Goal: Transaction & Acquisition: Purchase product/service

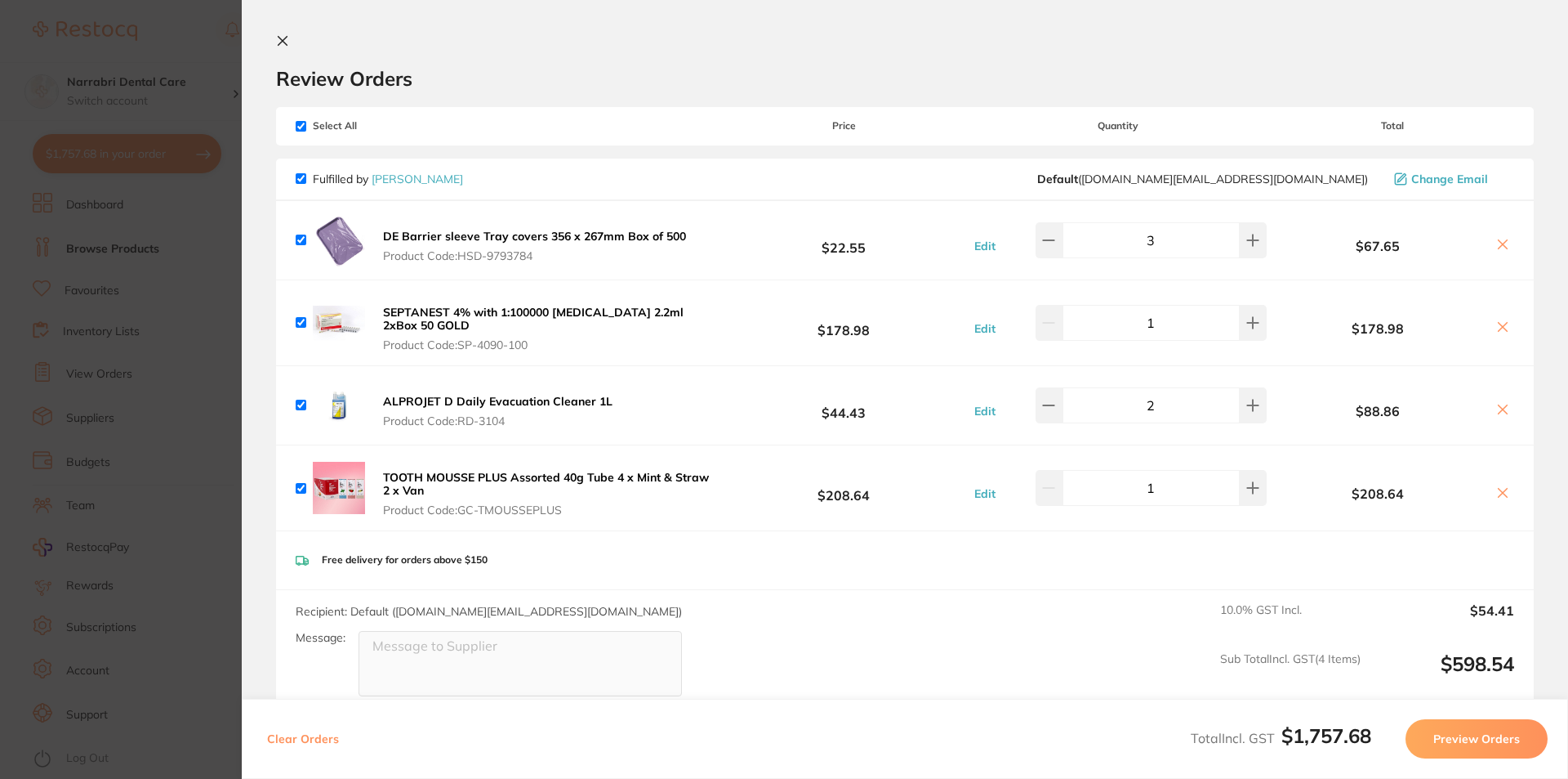
click at [7, 396] on section "Update RRP Set your pre negotiated price for this item. Item Agreed RRP (excl. …" at bounding box center [784, 389] width 1568 height 779
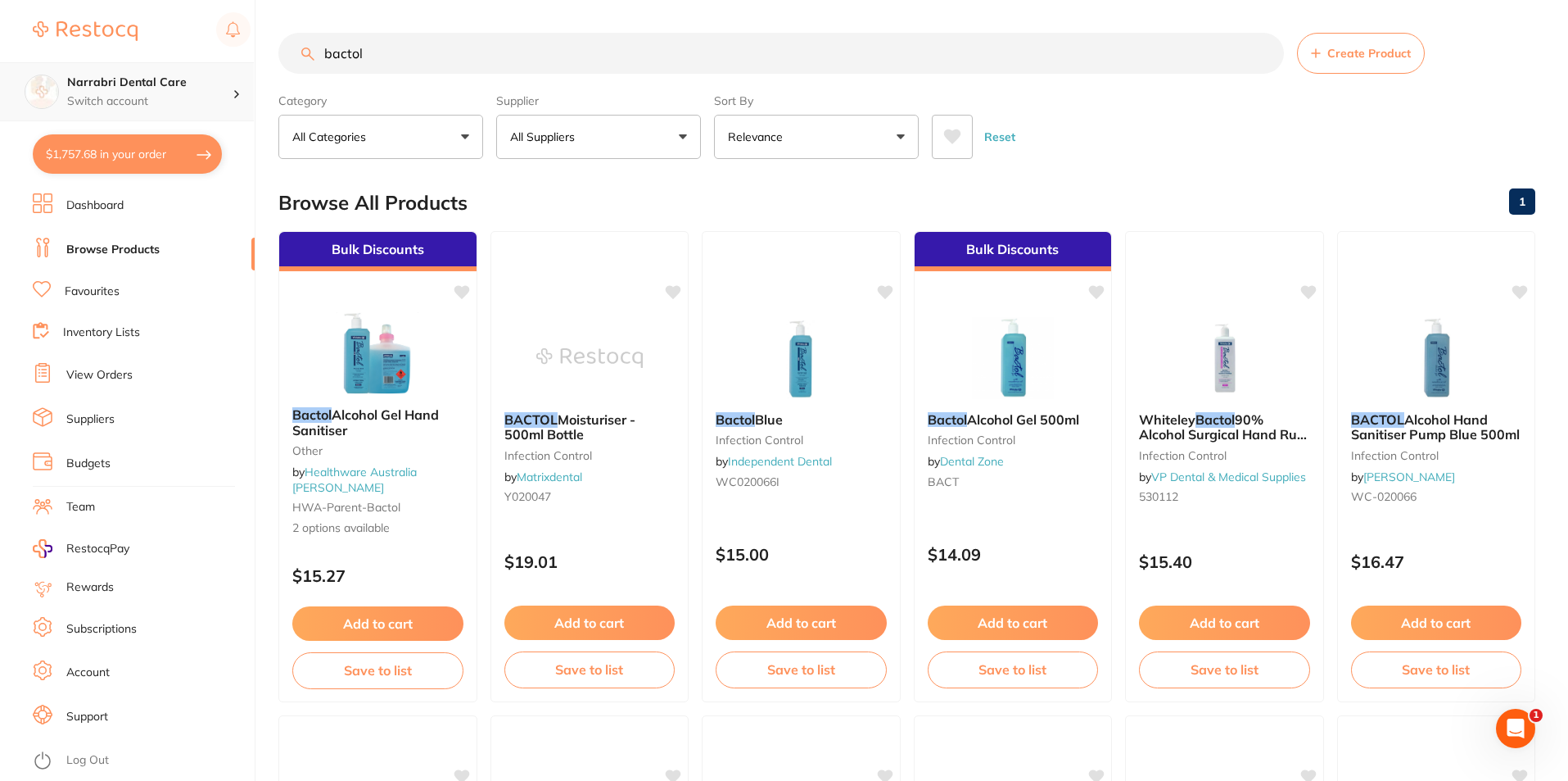
drag, startPoint x: 524, startPoint y: 44, endPoint x: 178, endPoint y: 70, distance: 347.0
click at [223, 61] on div "$1,757.68 Narrabri Dental Care Switch account Narrabri Dental Care Experteeth D…" at bounding box center [784, 390] width 1568 height 781
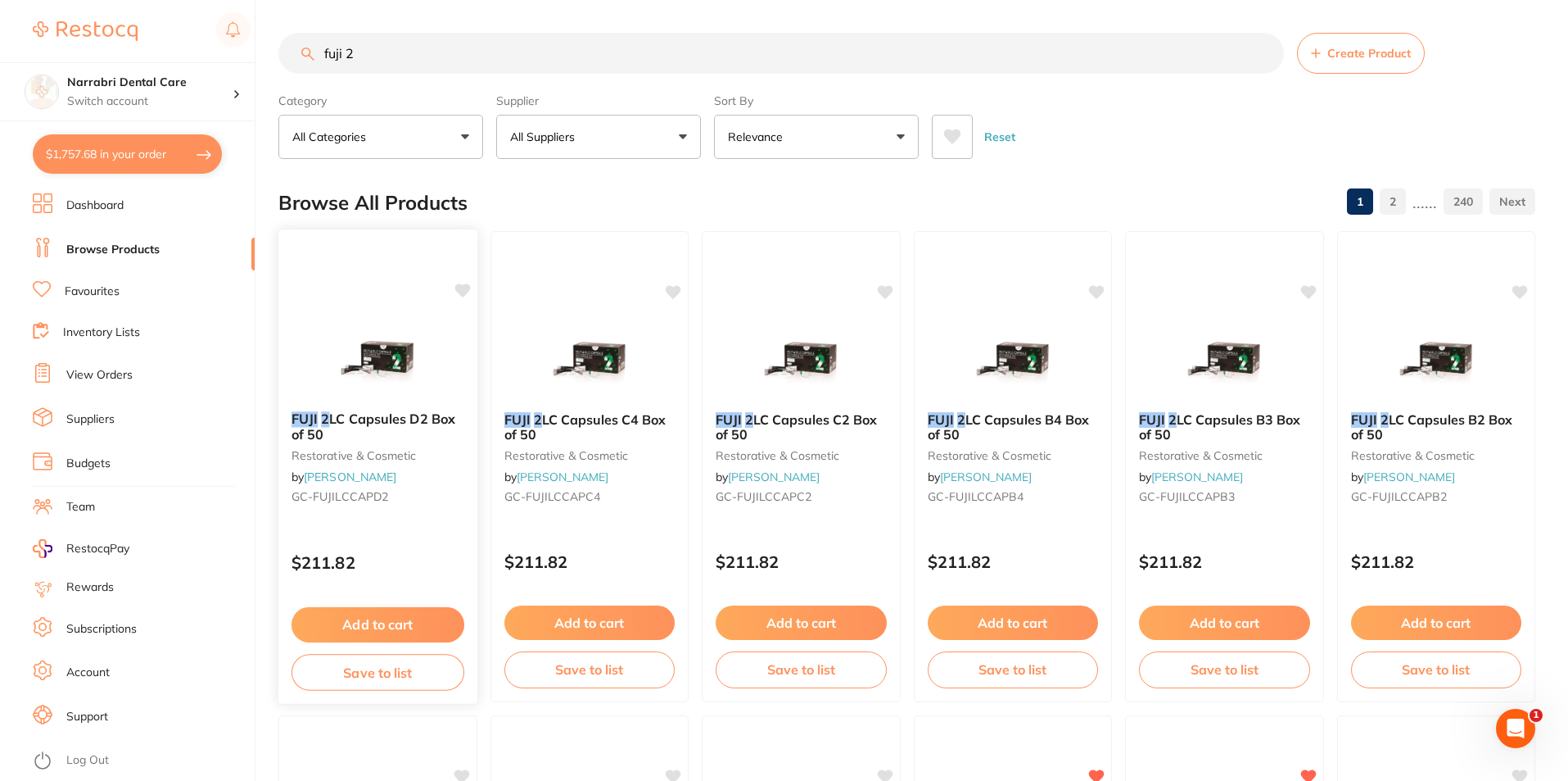
type input "fuji 2"
click at [392, 350] on img at bounding box center [377, 357] width 107 height 83
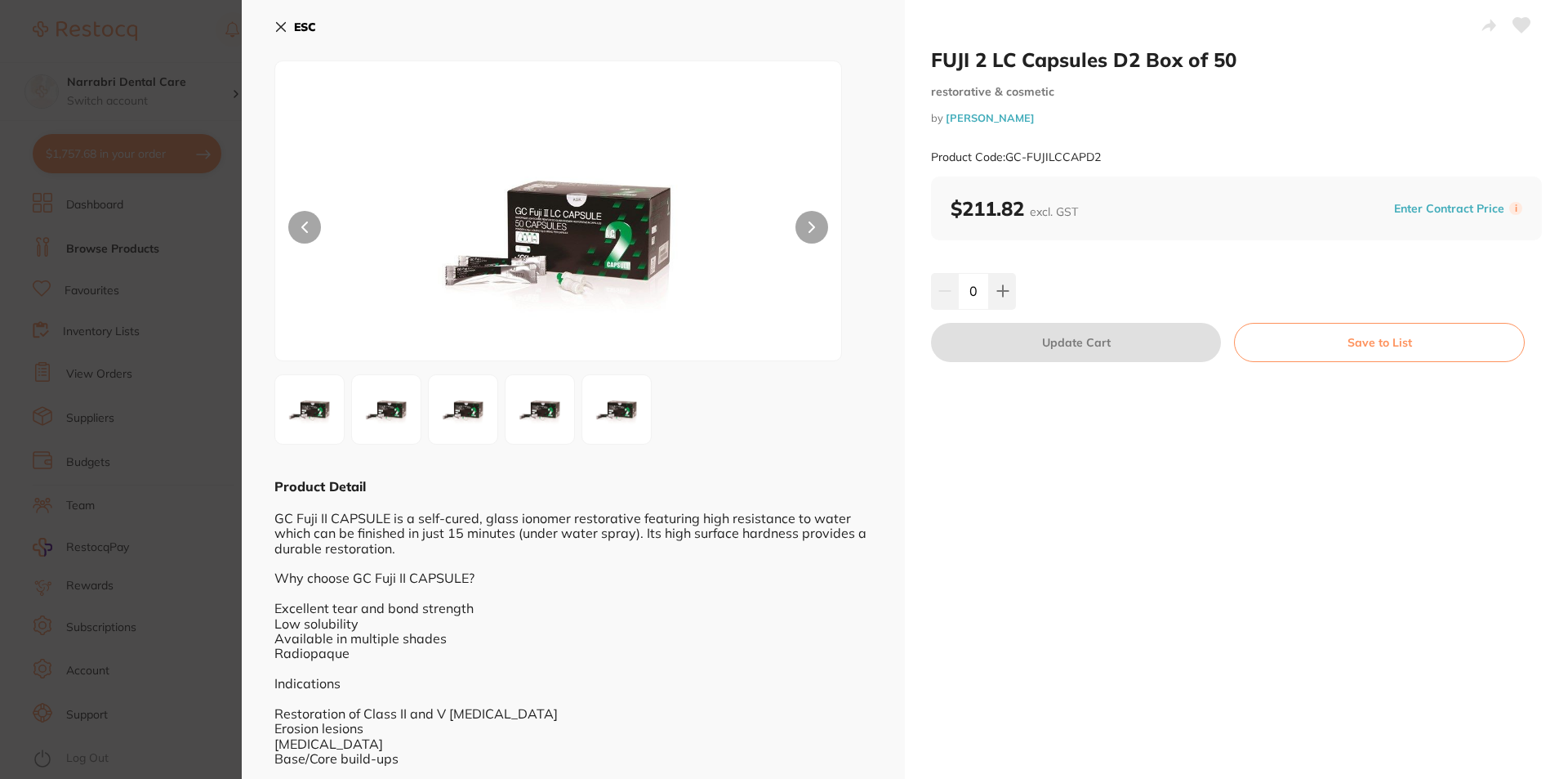
click at [802, 236] on button at bounding box center [811, 227] width 32 height 32
click at [1002, 293] on icon at bounding box center [1002, 290] width 13 height 13
type input "1"
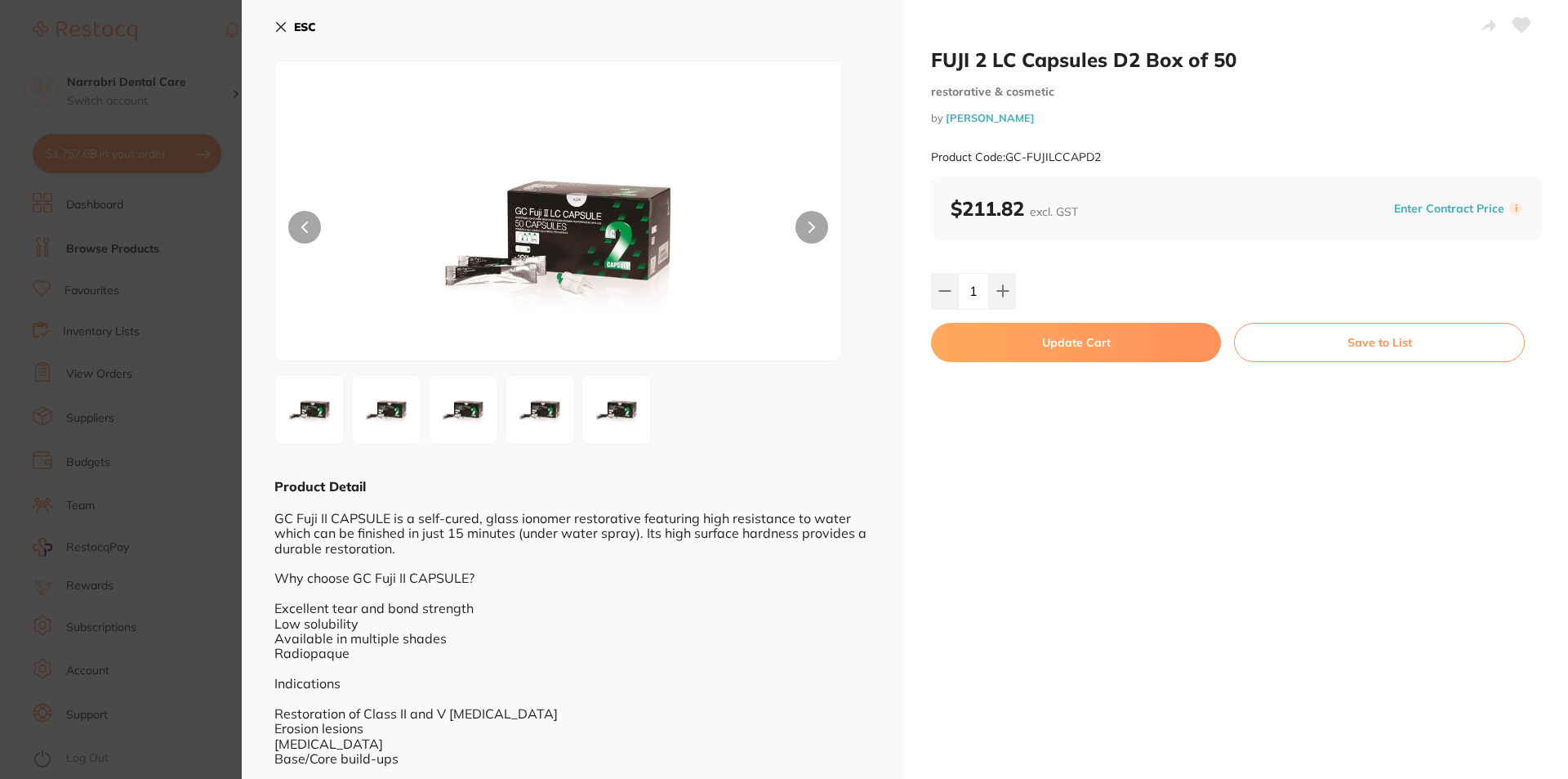
click at [999, 350] on button "Update Cart" at bounding box center [1075, 343] width 290 height 39
checkbox input "false"
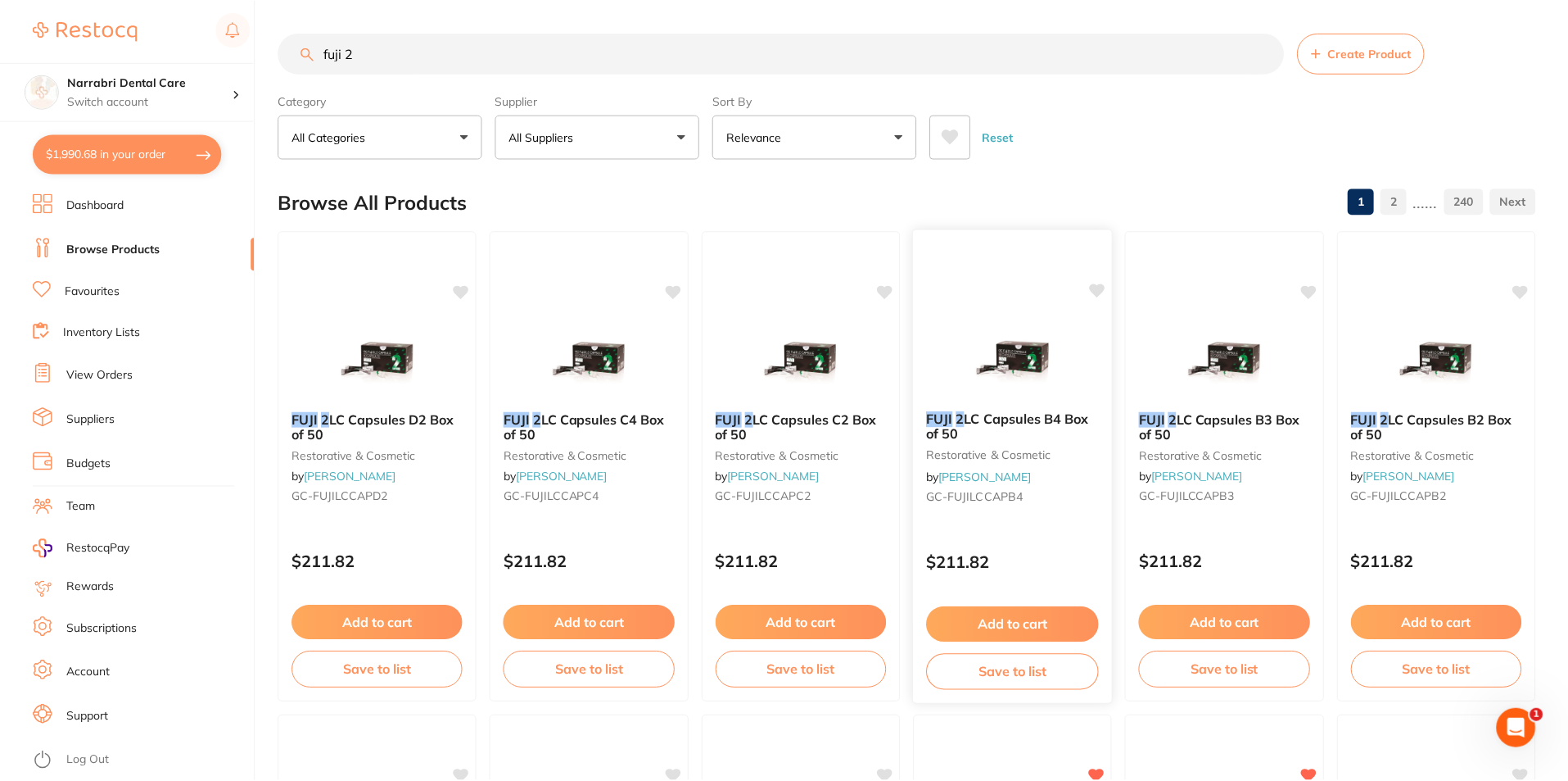
scroll to position [1, 0]
click at [157, 144] on button "$1,990.68 in your order" at bounding box center [127, 154] width 189 height 39
checkbox input "true"
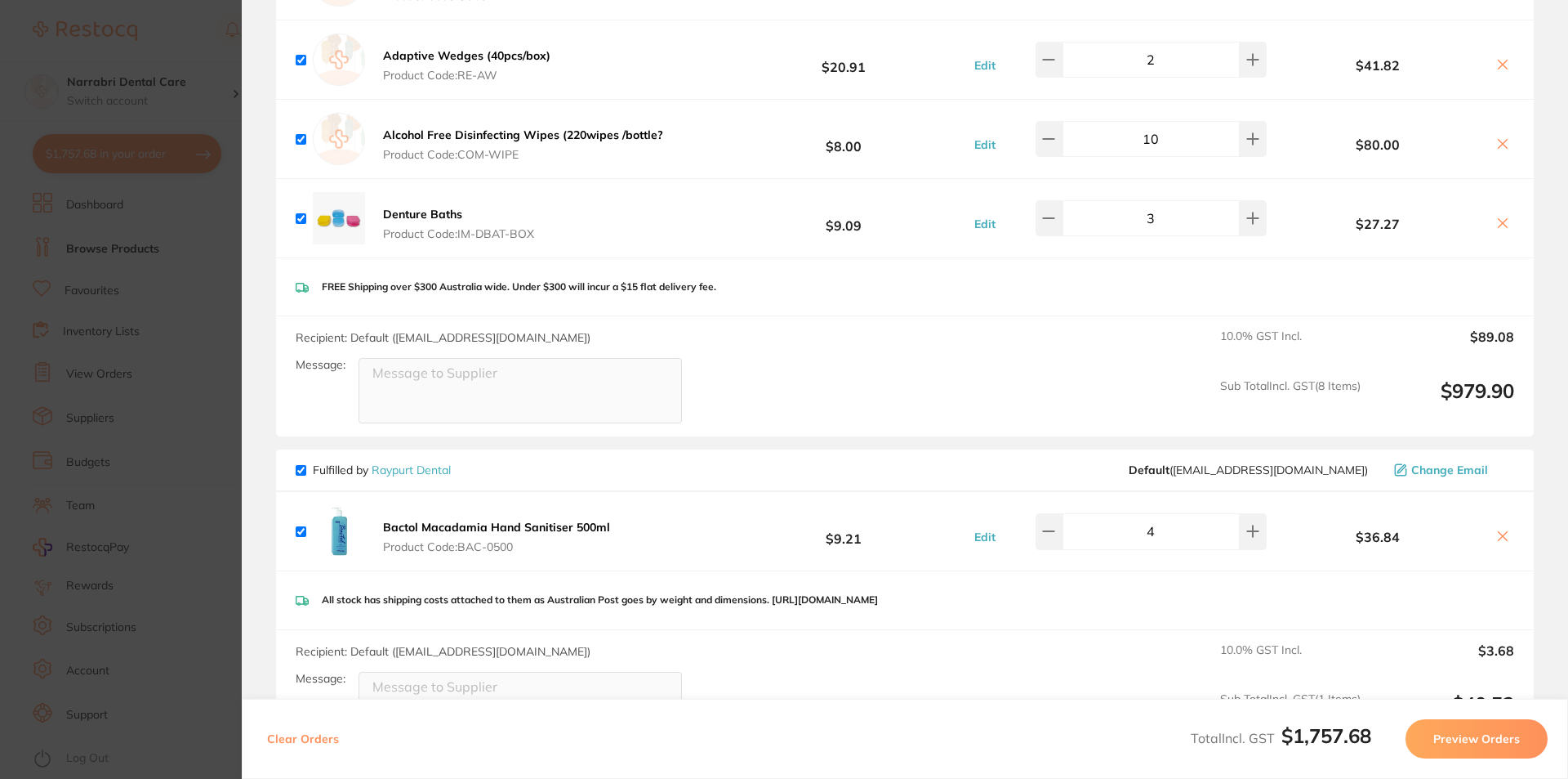
scroll to position [1796, 0]
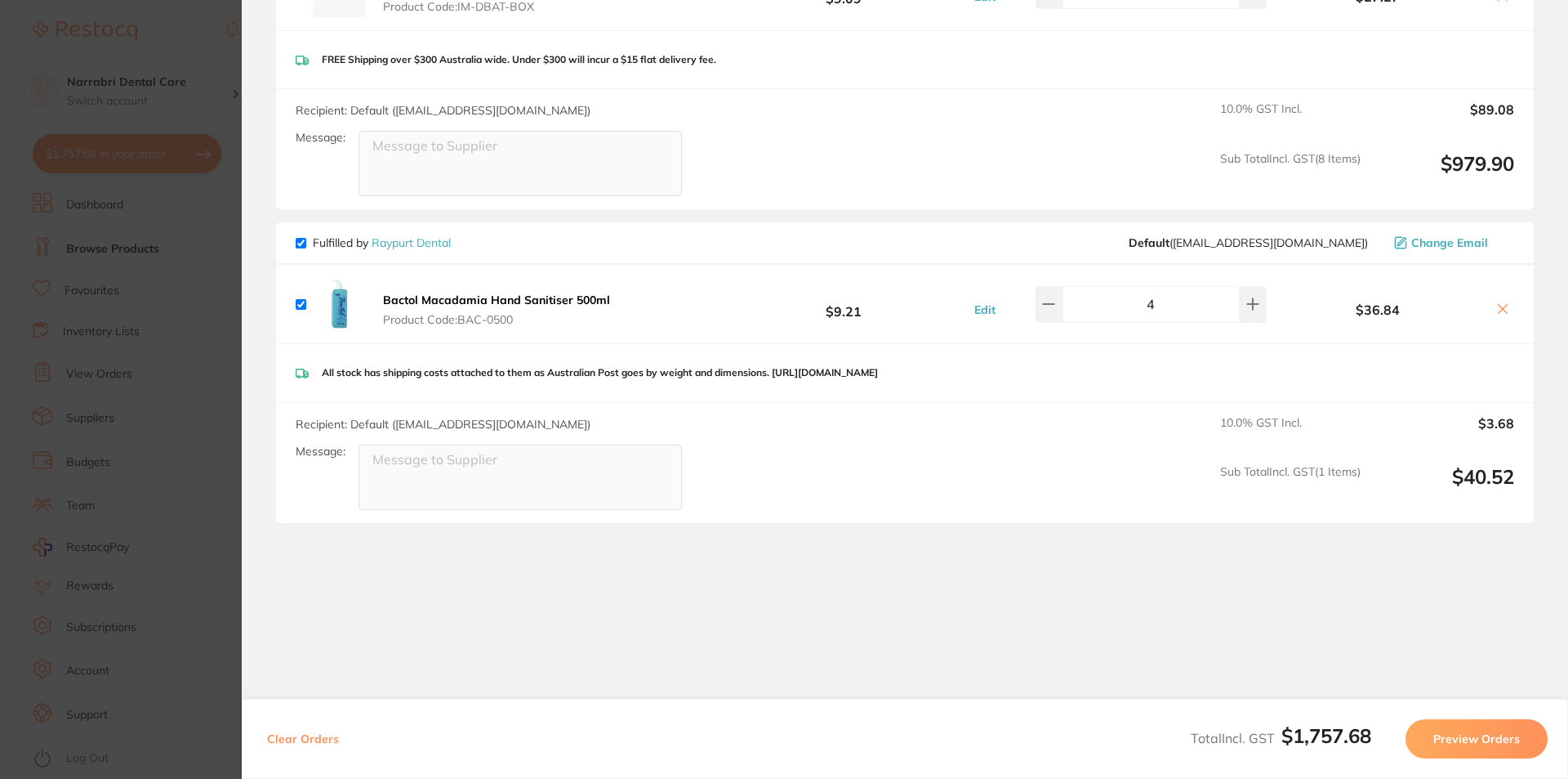
click at [172, 509] on section "Update RRP Set your pre negotiated price for this item. Item Agreed RRP (excl. …" at bounding box center [784, 389] width 1568 height 779
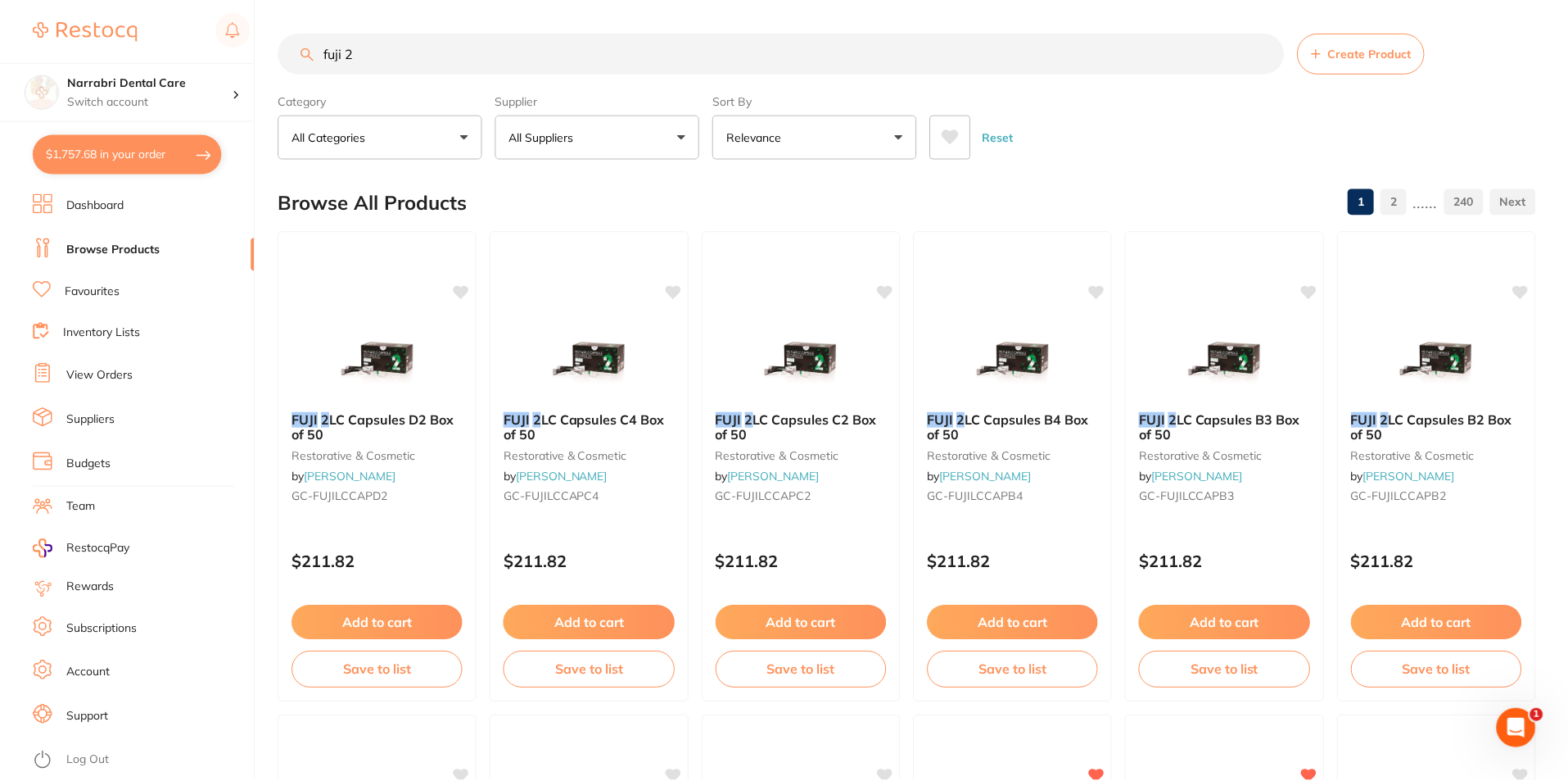
scroll to position [1, 0]
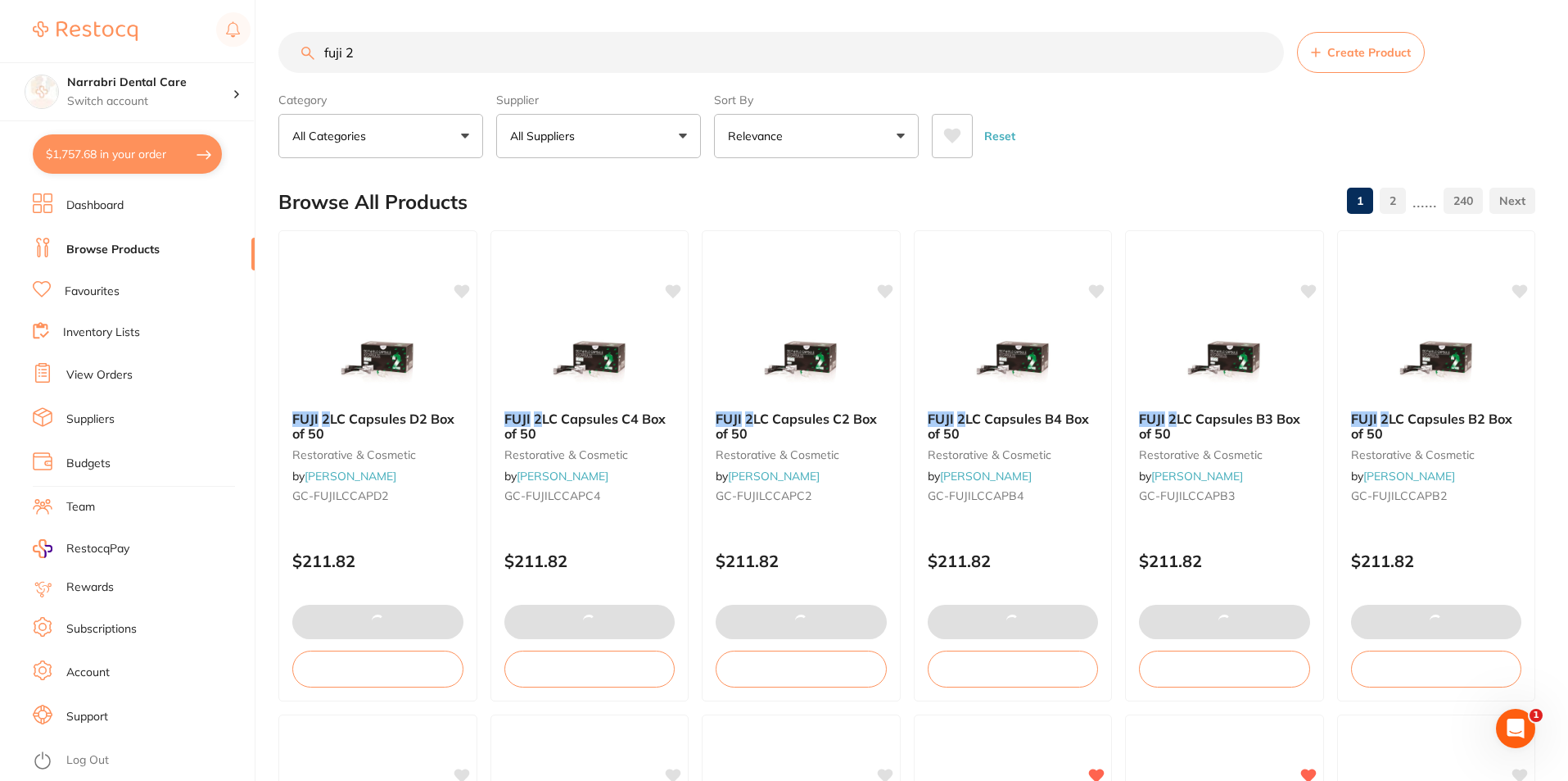
checkbox input "false"
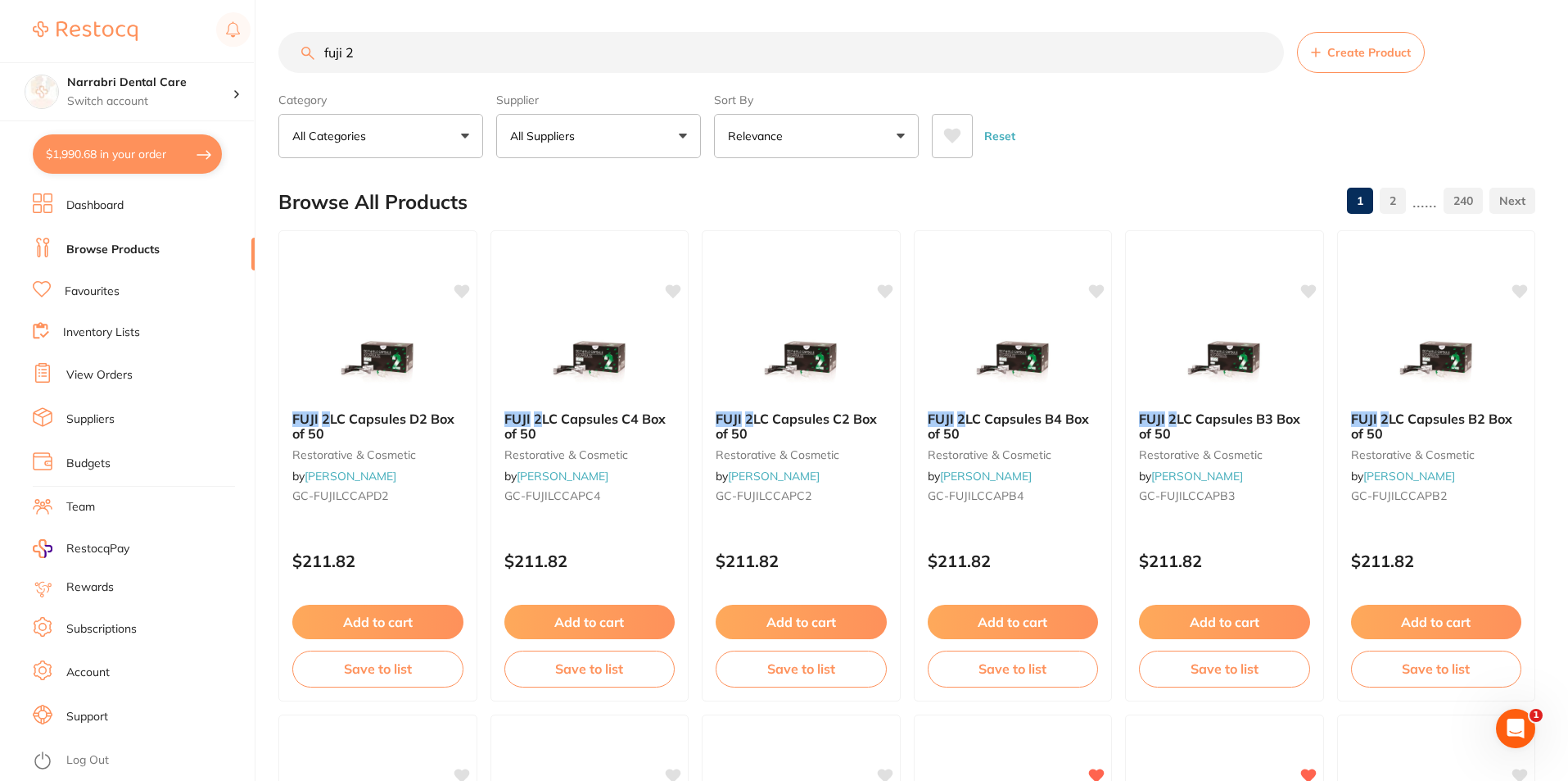
scroll to position [1880, 0]
click at [130, 142] on button "$1,990.68 in your order" at bounding box center [127, 154] width 189 height 39
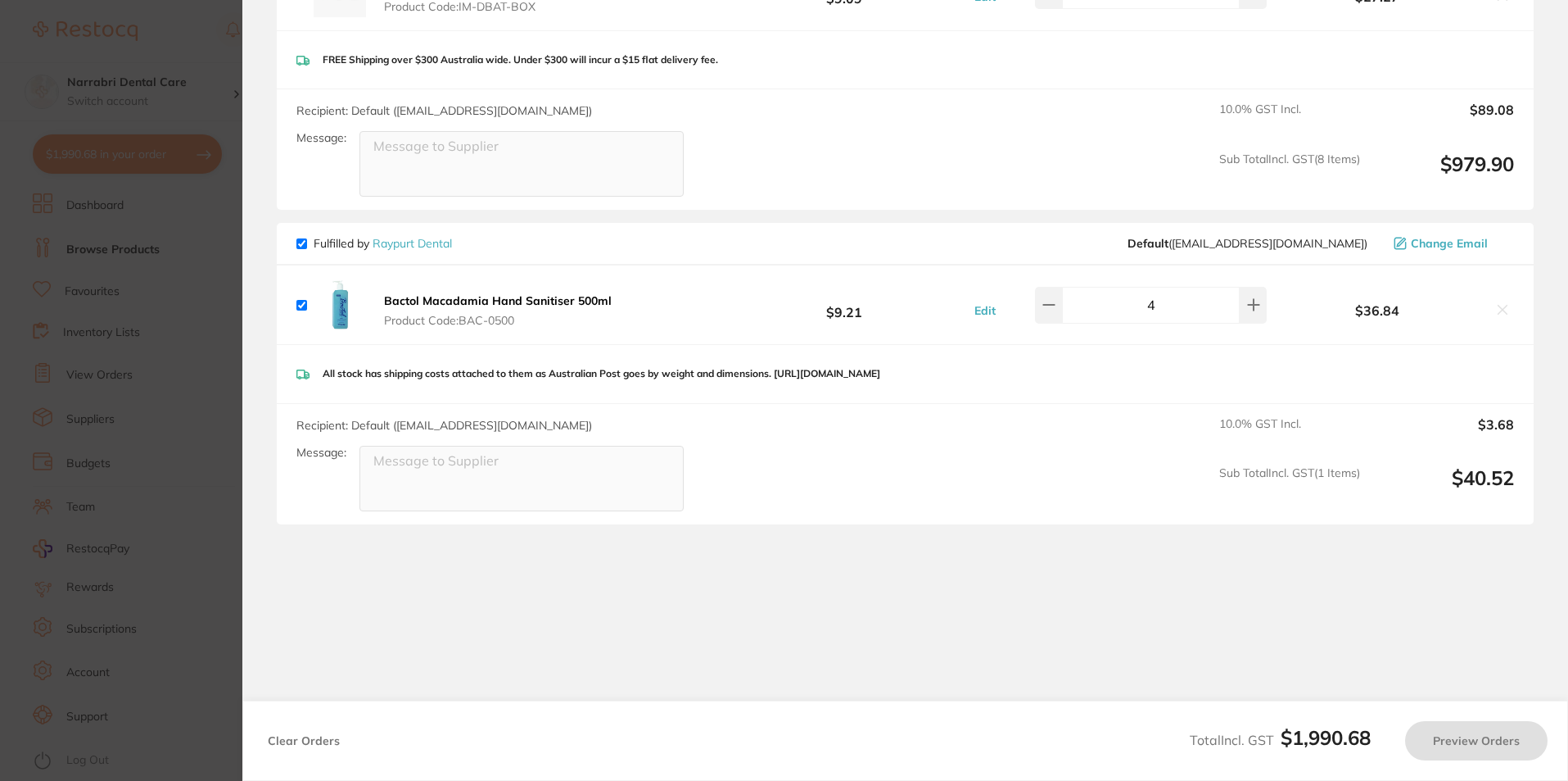
checkbox input "true"
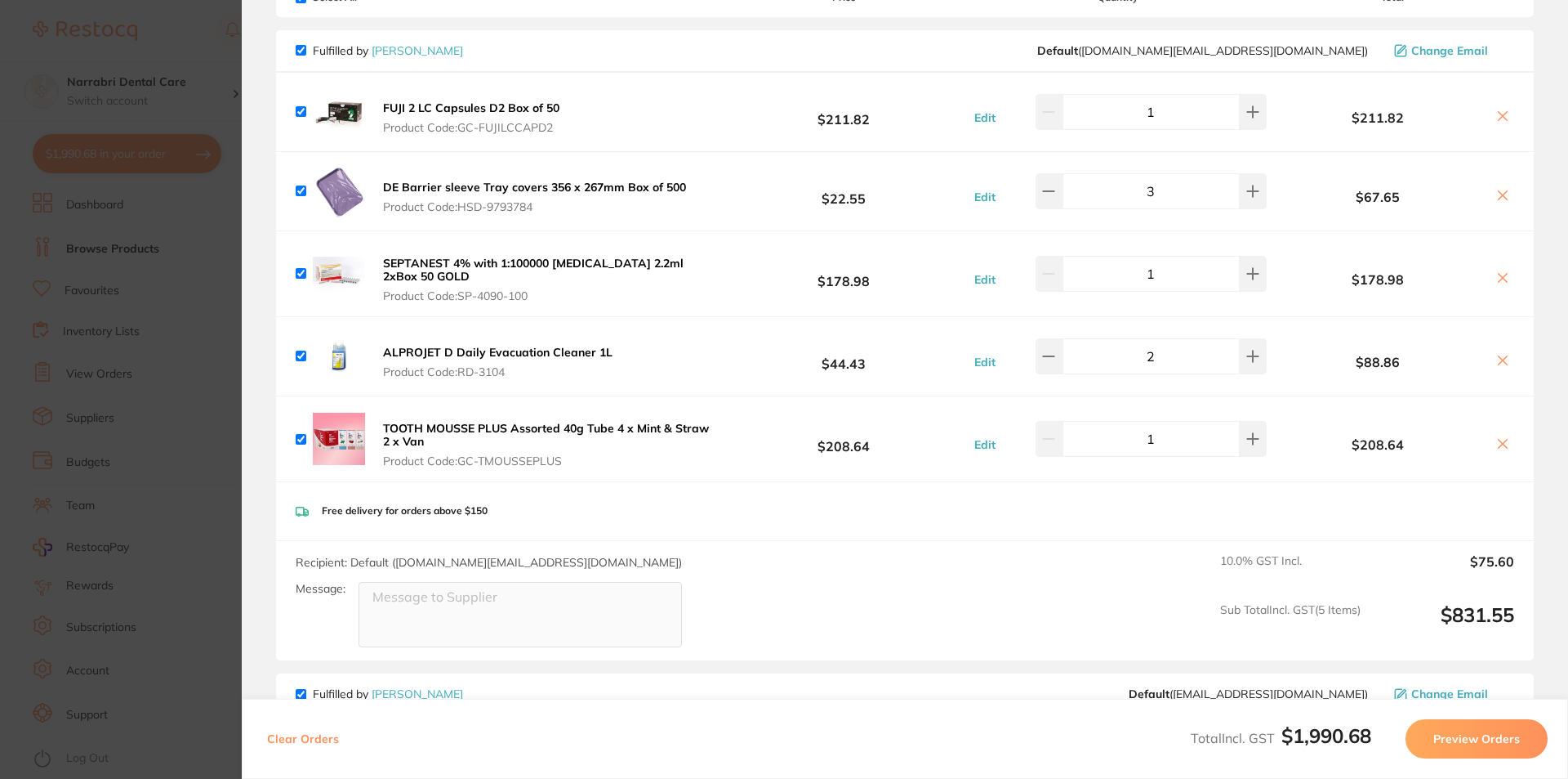
scroll to position [0, 0]
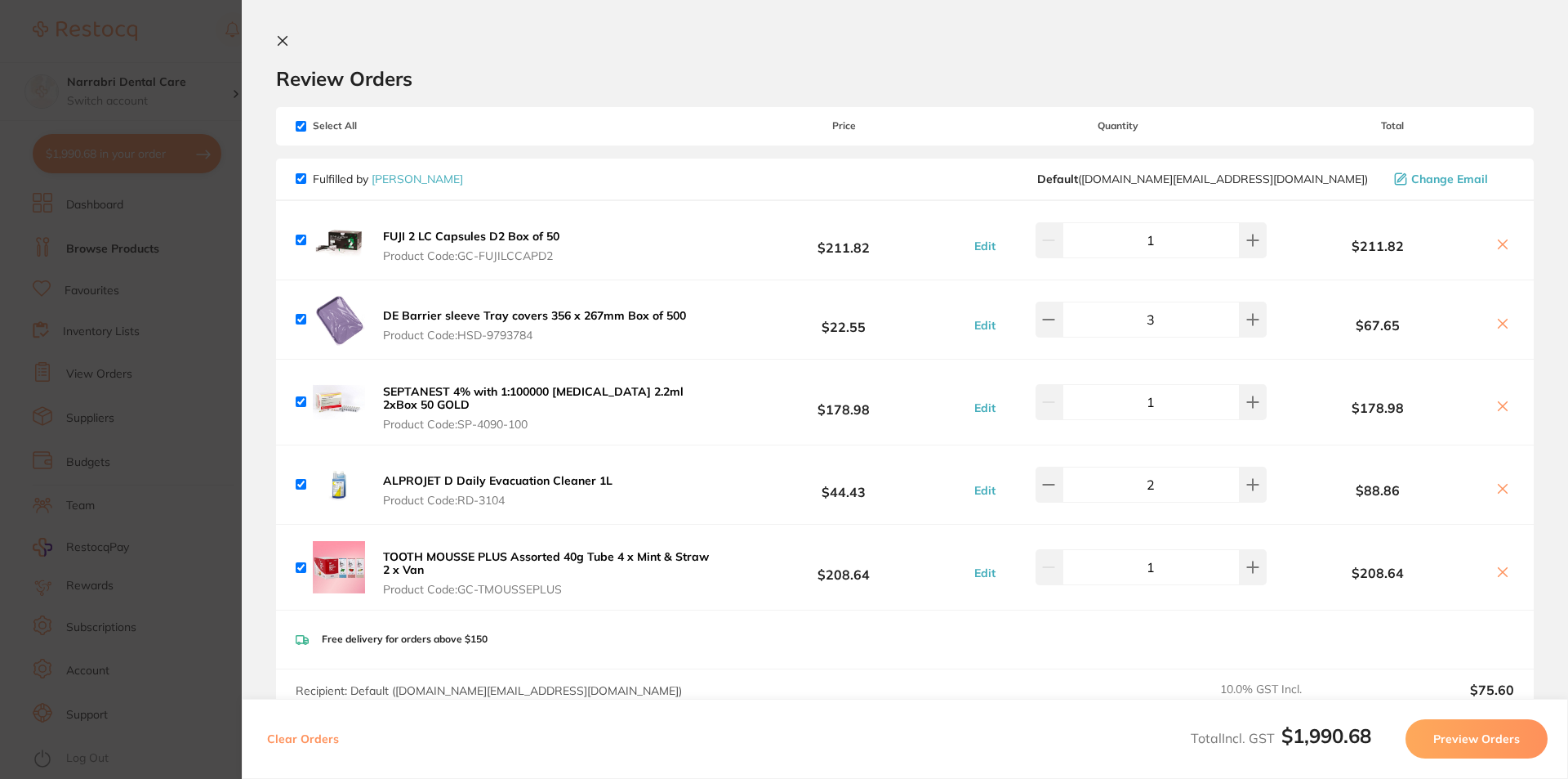
click at [281, 41] on icon at bounding box center [282, 40] width 13 height 13
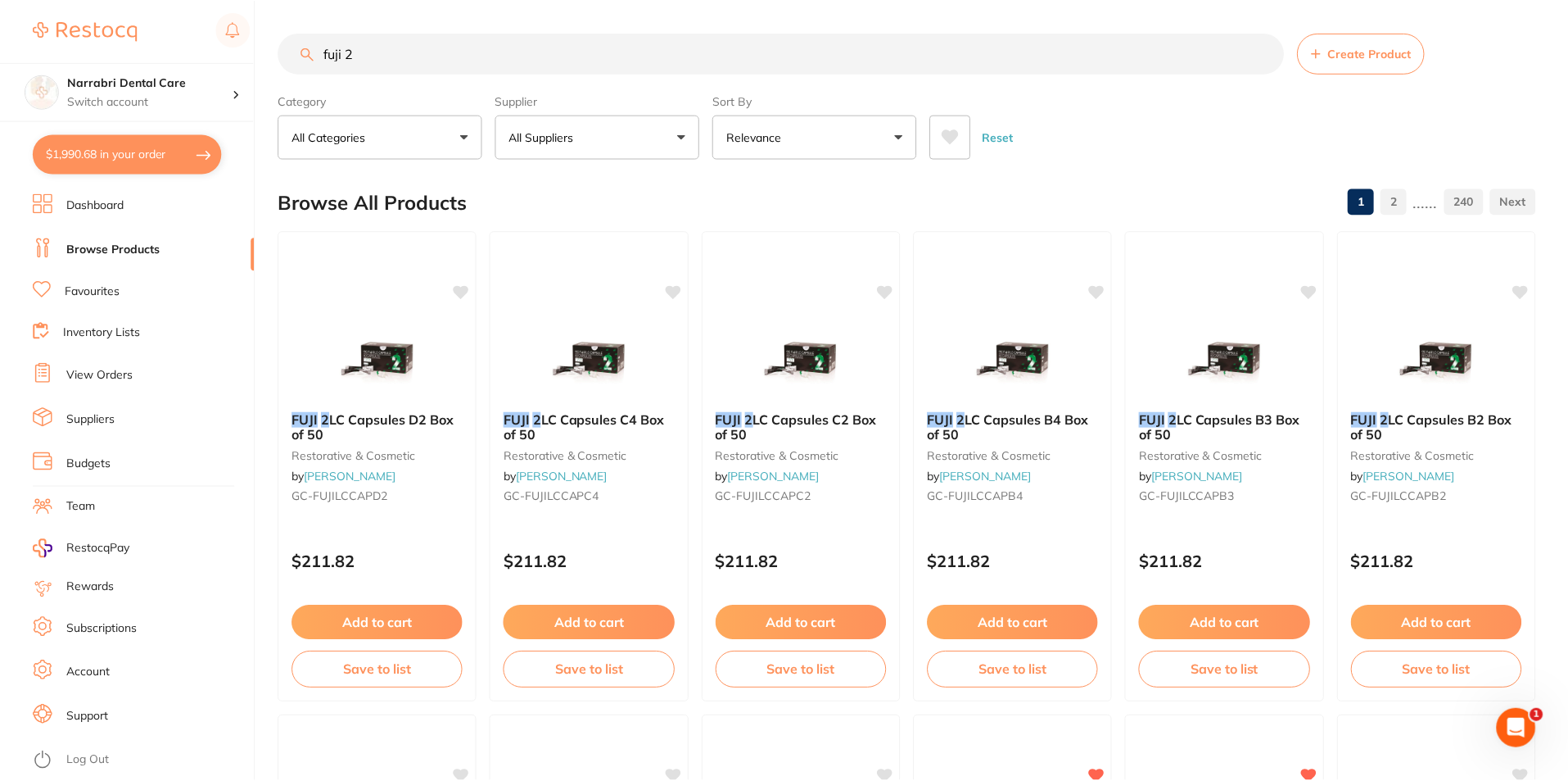
scroll to position [1, 0]
click at [151, 157] on button "$1,990.68 in your order" at bounding box center [127, 154] width 189 height 39
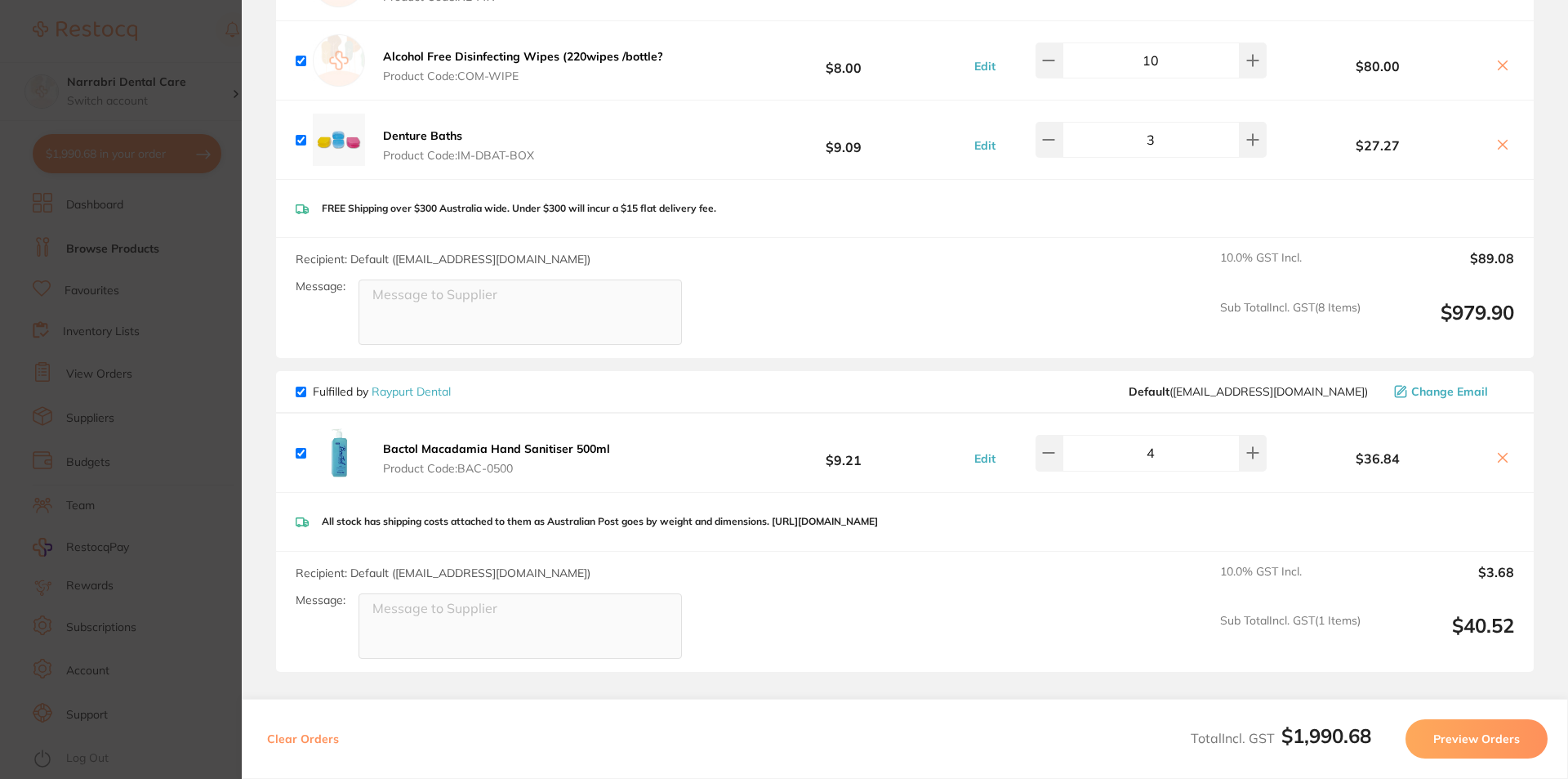
scroll to position [1635, 0]
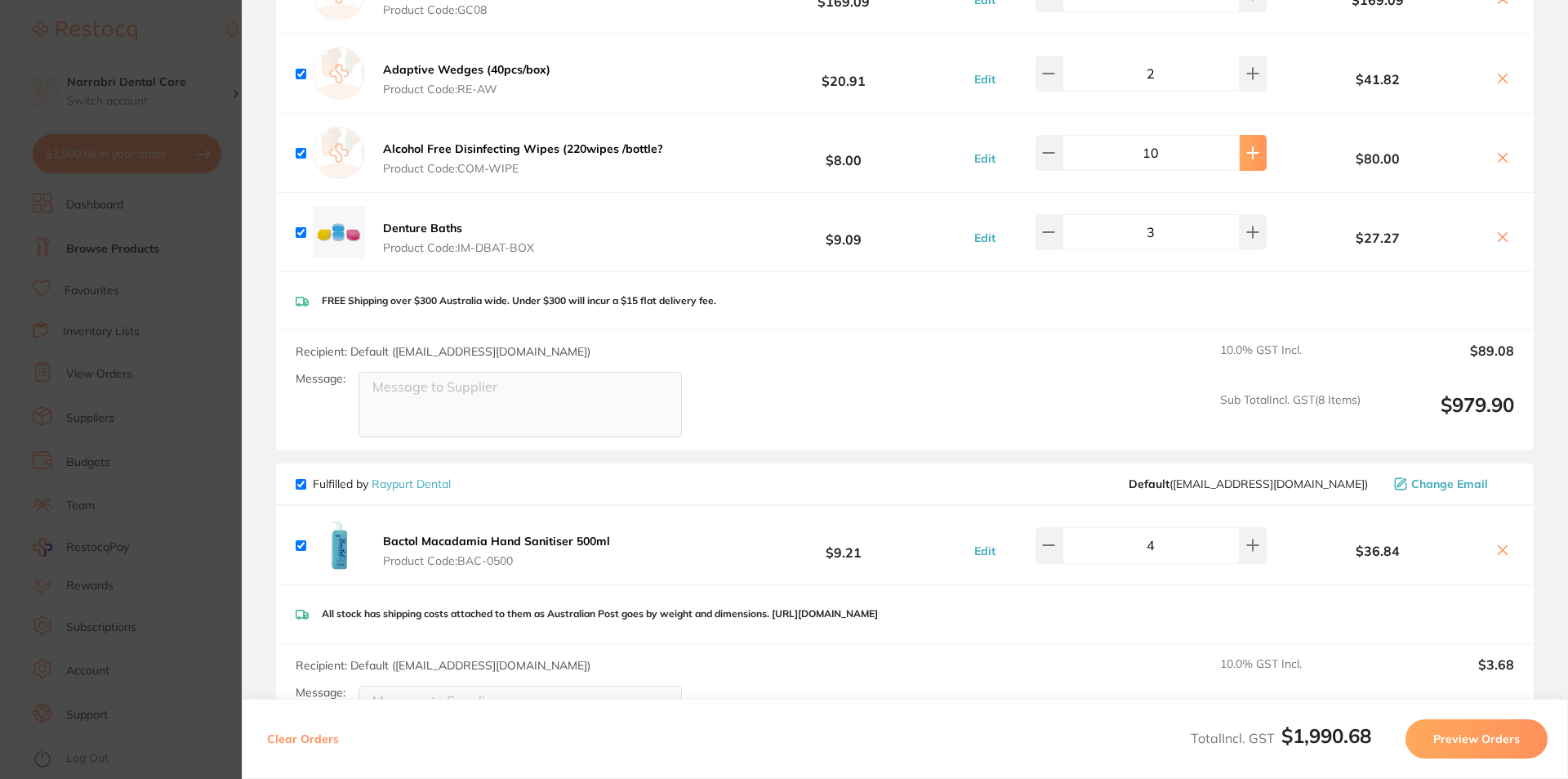
type input "12"
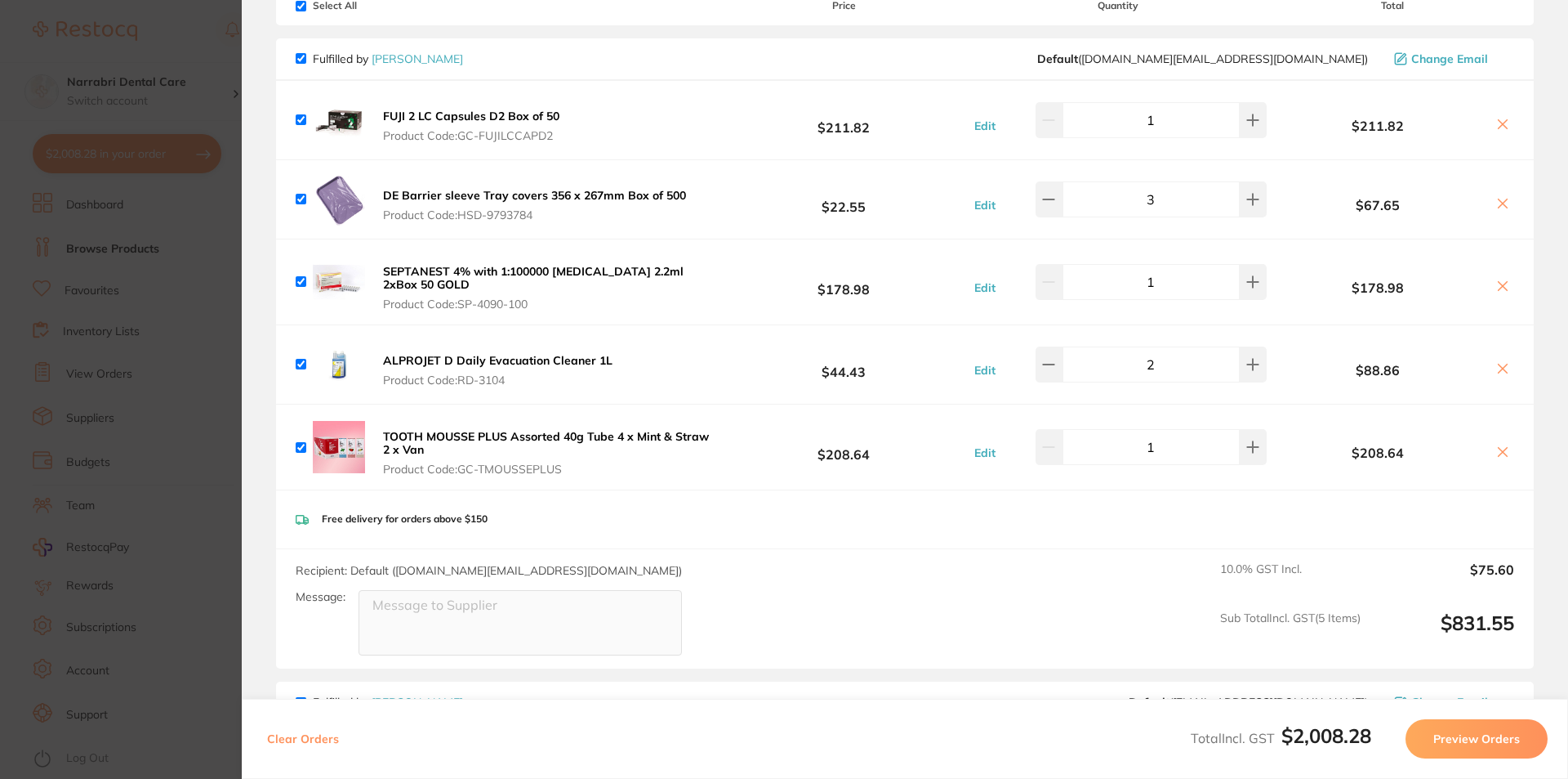
scroll to position [0, 0]
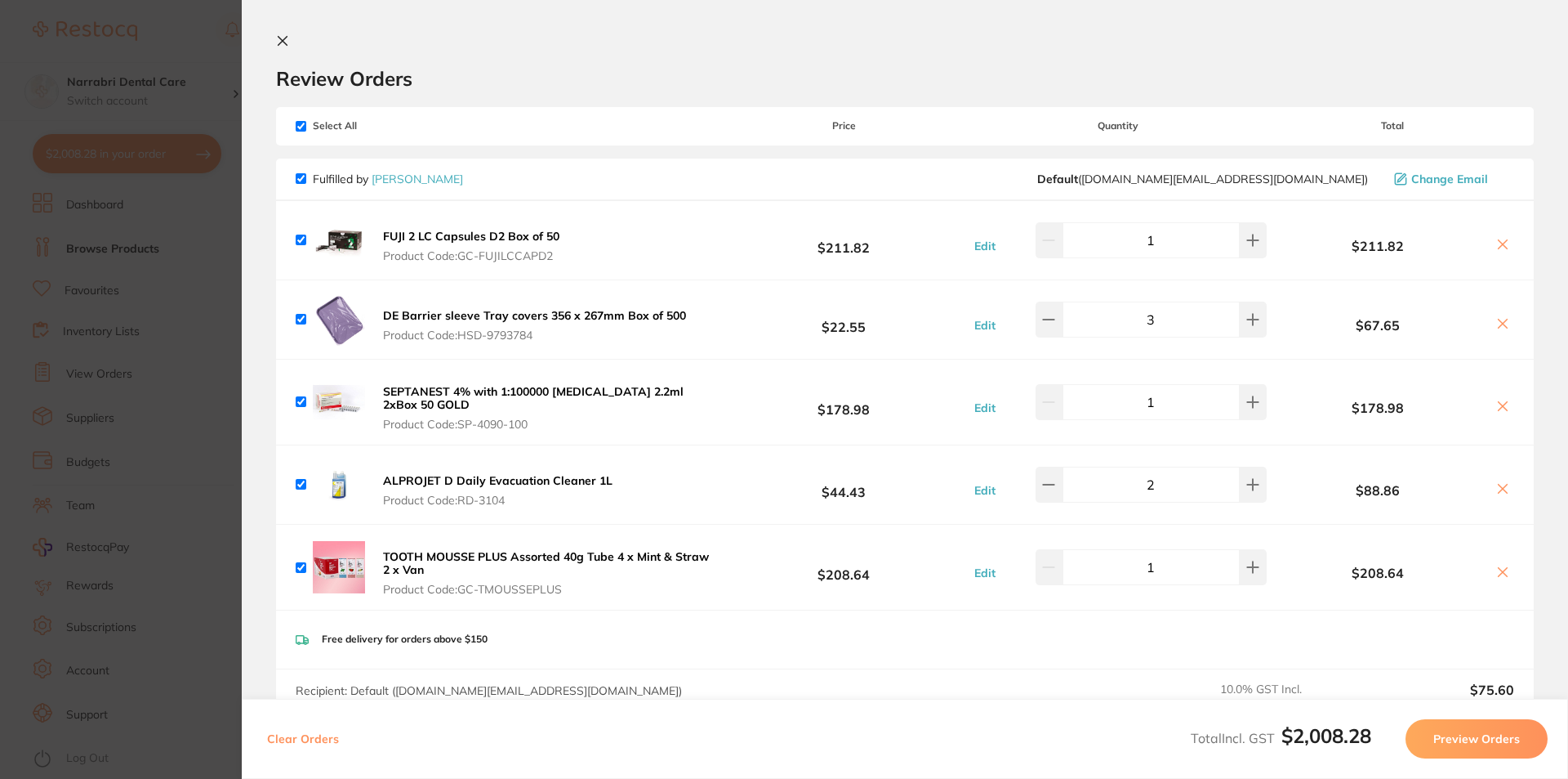
click at [285, 37] on icon at bounding box center [283, 40] width 9 height 9
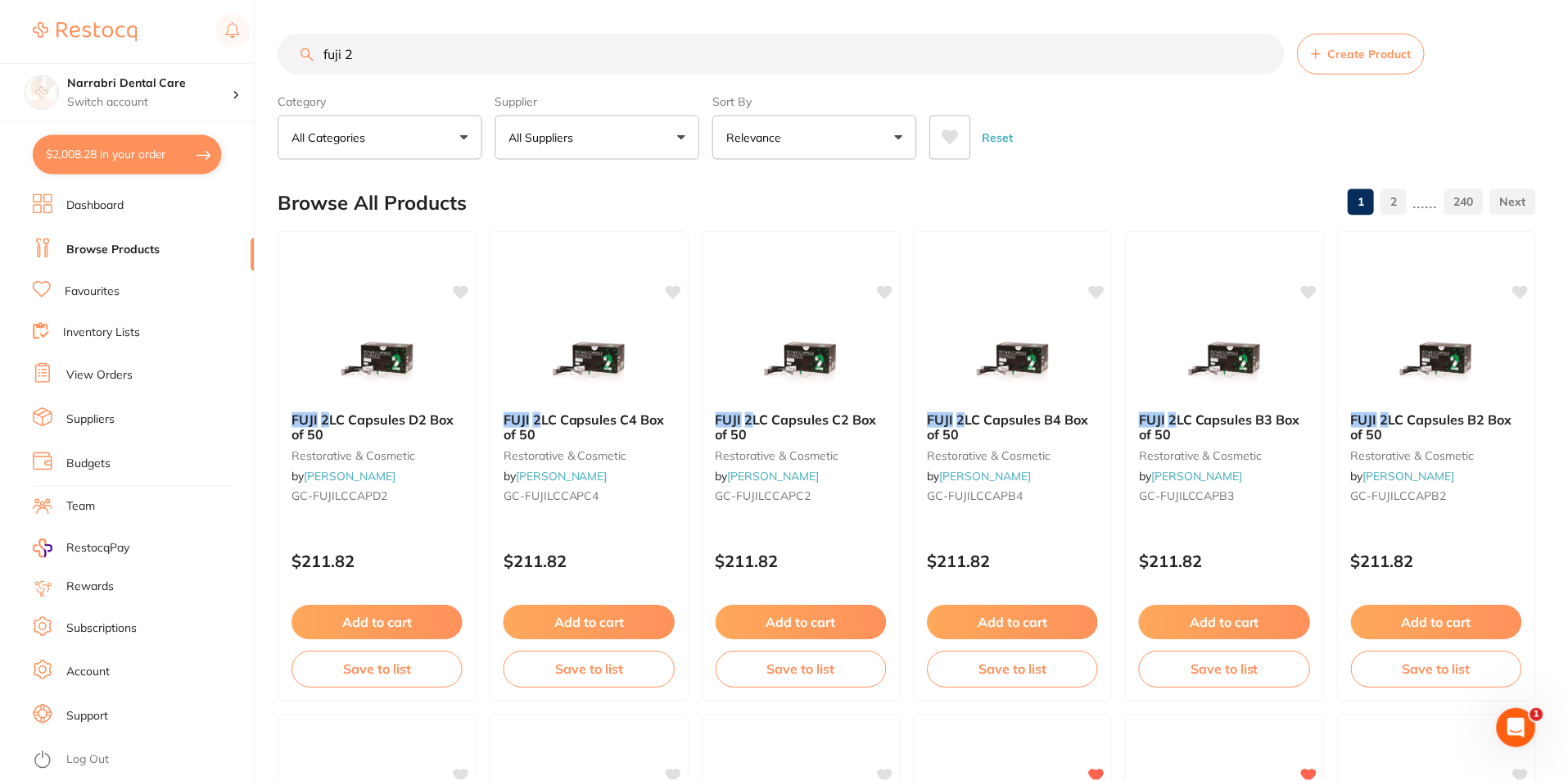
scroll to position [1, 0]
